Goal: Transaction & Acquisition: Purchase product/service

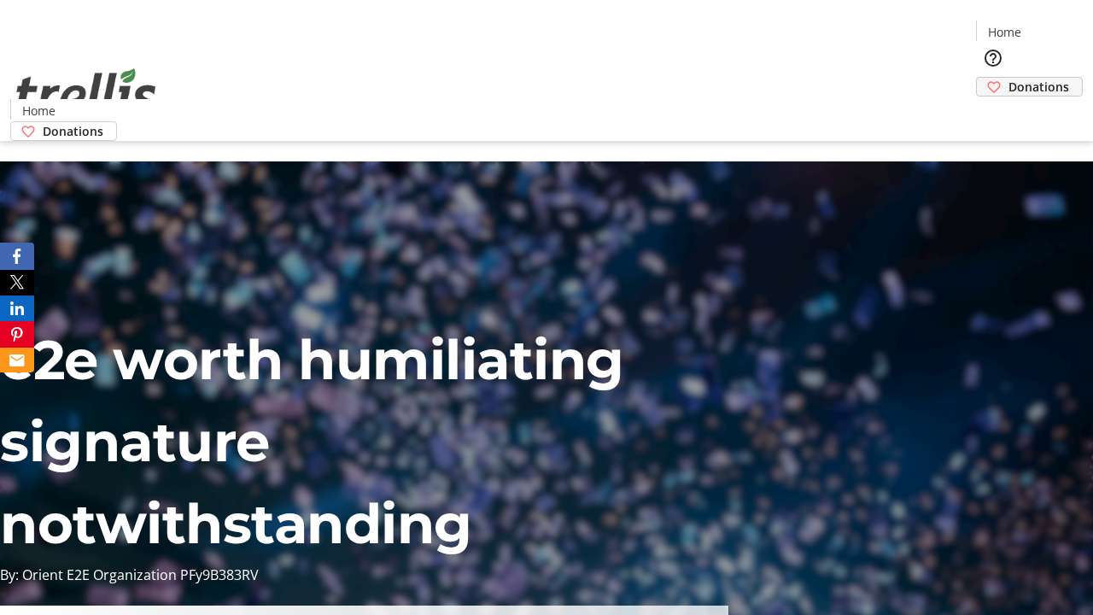
click at [1009, 78] on span "Donations" at bounding box center [1039, 87] width 61 height 18
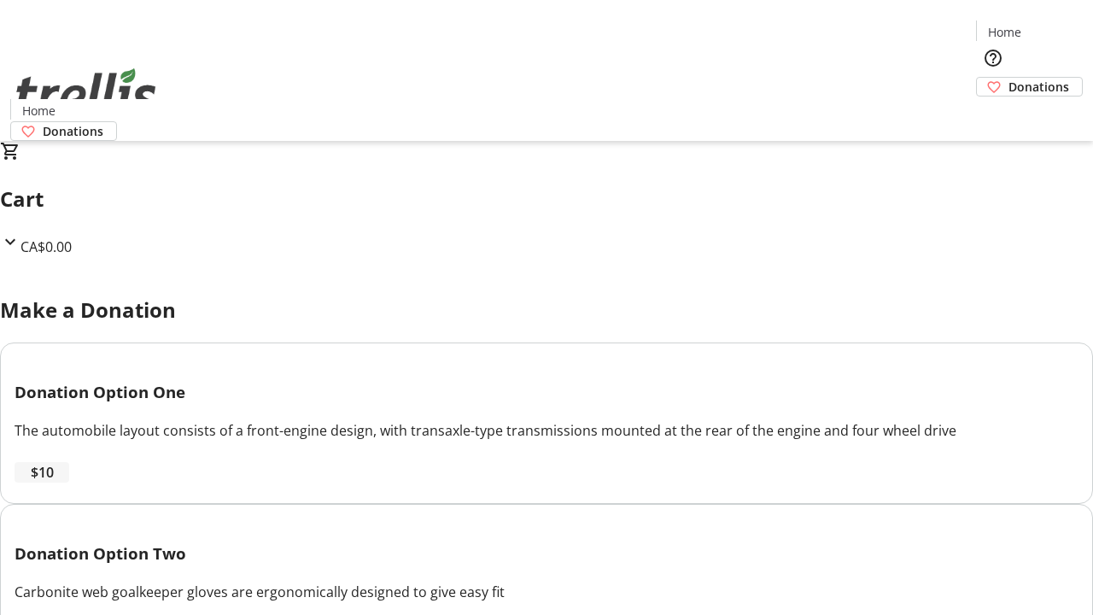
click at [54, 483] on span "$10" at bounding box center [42, 472] width 23 height 21
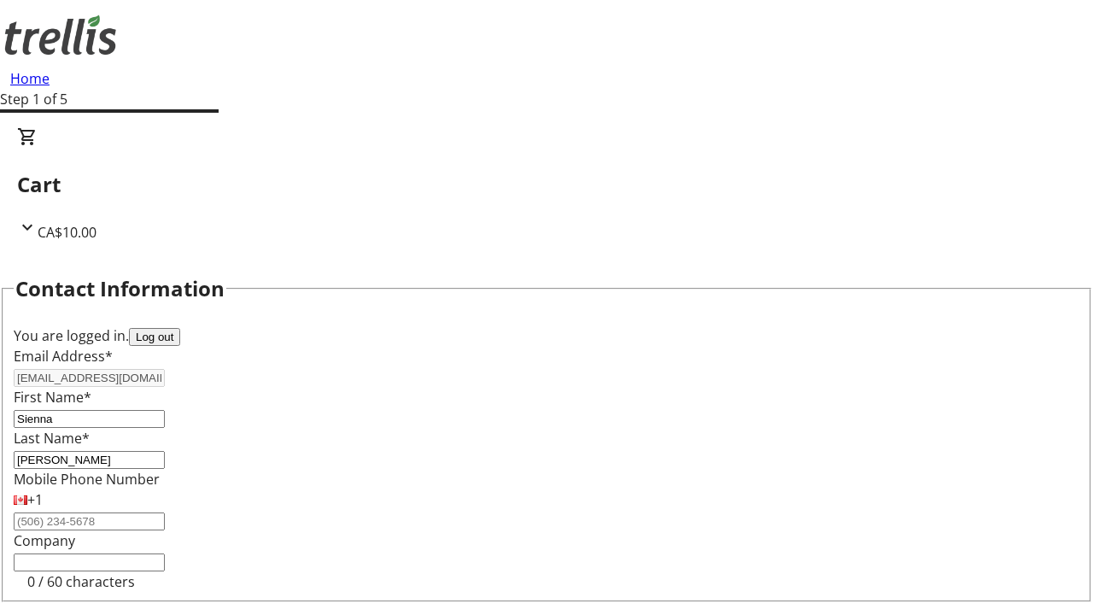
select select "CA"
select select "BC"
type input "Kelowna"
type input "V1Y 0C2"
